Goal: Information Seeking & Learning: Understand process/instructions

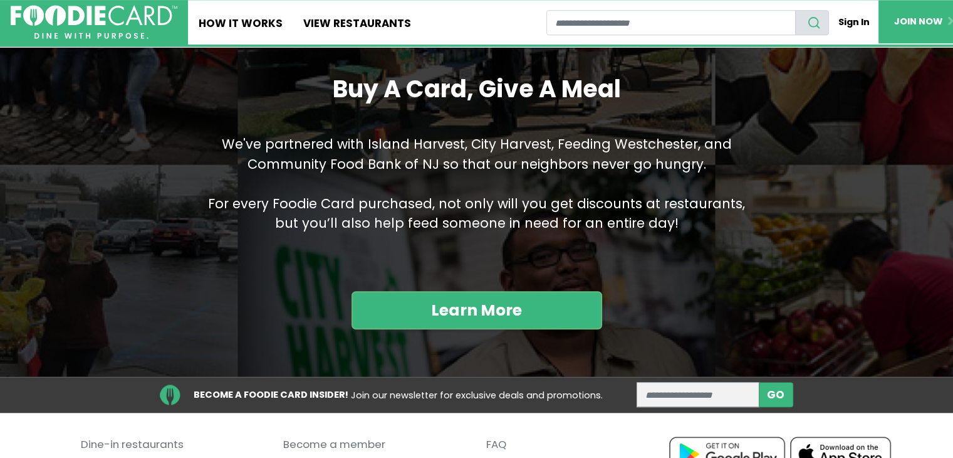
scroll to position [1356, 0]
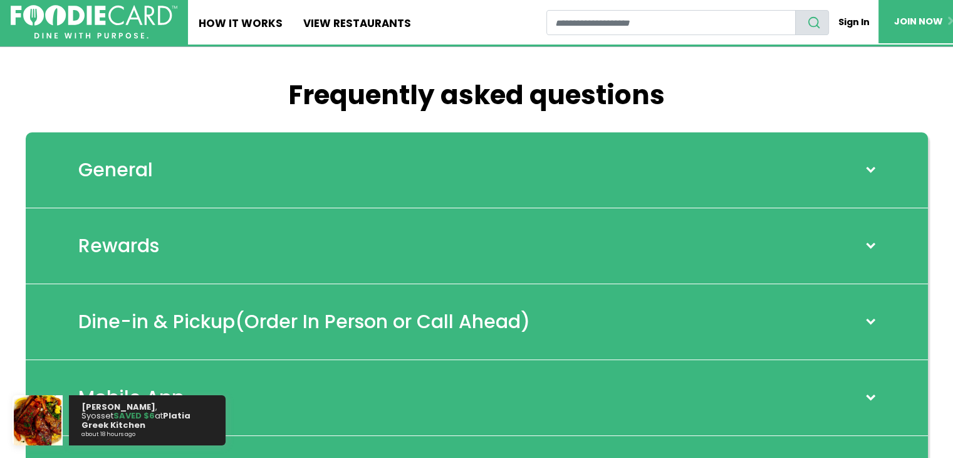
scroll to position [8, 0]
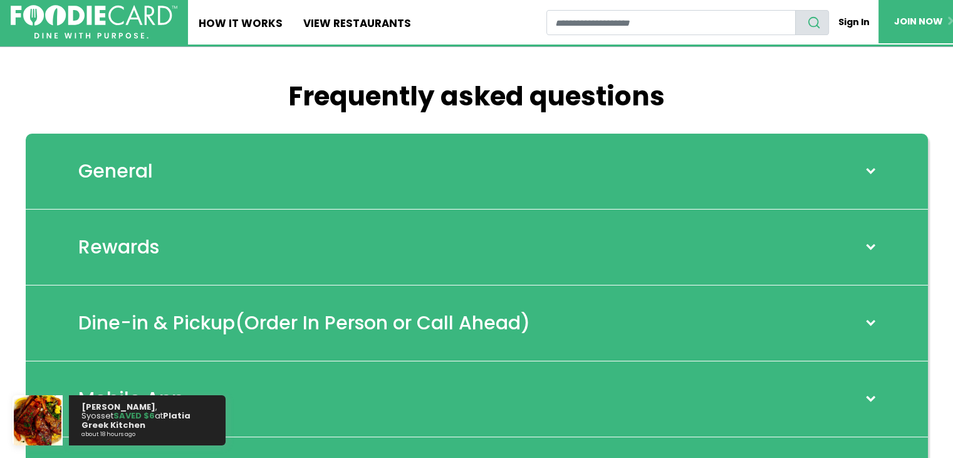
click at [137, 176] on h2 "General" at bounding box center [115, 171] width 75 height 23
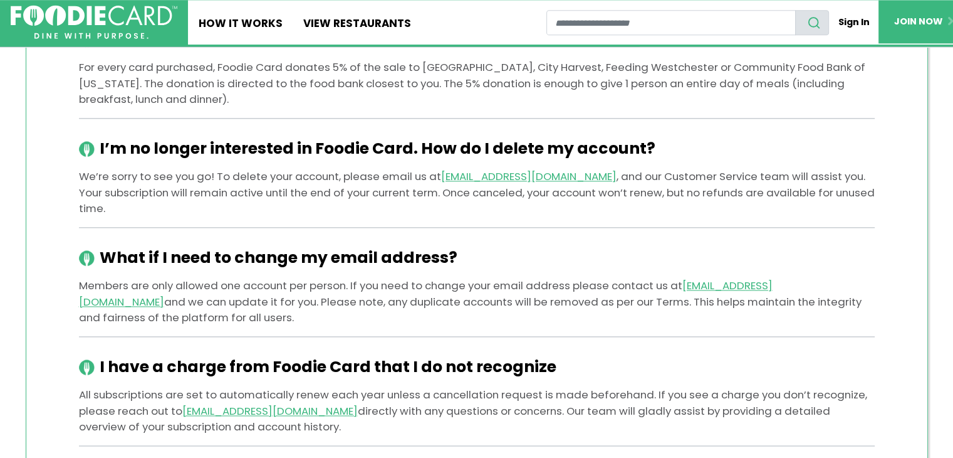
scroll to position [1649, 0]
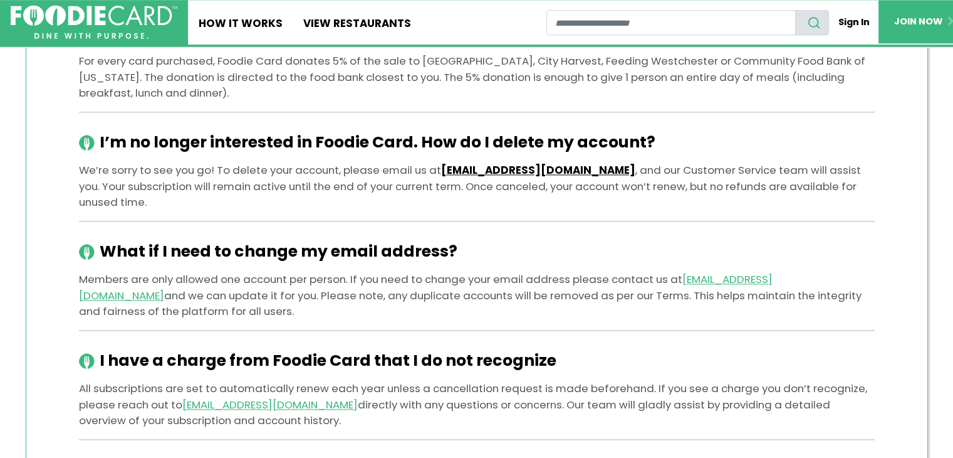
click at [524, 177] on link "[EMAIL_ADDRESS][DOMAIN_NAME]" at bounding box center [538, 169] width 194 height 15
click at [787, 144] on article "I’m no longer interested in Foodie Card. How do I delete my account? We’re sorr…" at bounding box center [477, 166] width 796 height 109
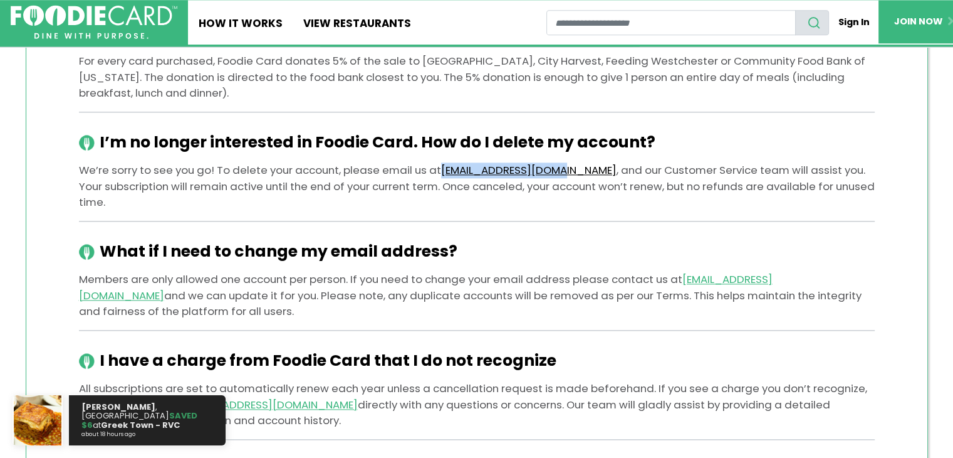
drag, startPoint x: 562, startPoint y: 185, endPoint x: 444, endPoint y: 179, distance: 118.0
click at [444, 179] on p "We’re sorry to see you go! To delete your account, please email us at [EMAIL_AD…" at bounding box center [477, 186] width 796 height 48
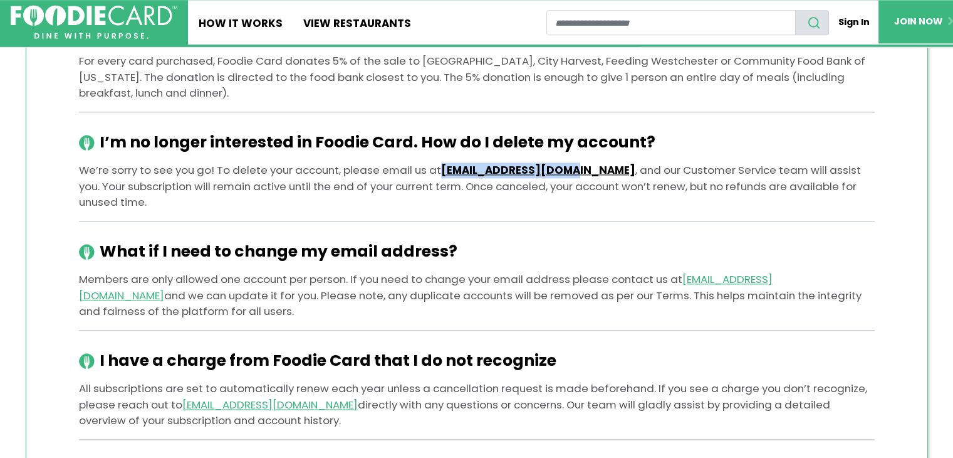
copy link "[EMAIL_ADDRESS][DOMAIN_NAME]"
